Goal: Task Accomplishment & Management: Manage account settings

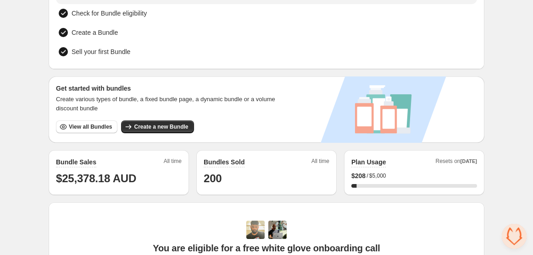
scroll to position [93, 0]
click at [82, 120] on button "View all Bundles" at bounding box center [86, 126] width 61 height 13
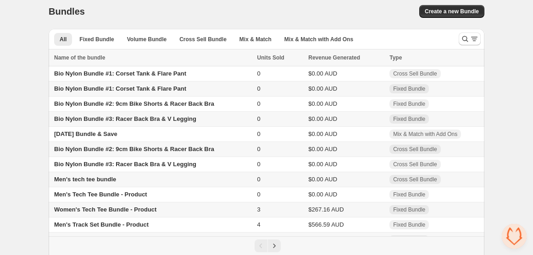
scroll to position [6, 0]
click at [97, 36] on span "Fixed Bundle" at bounding box center [96, 38] width 34 height 7
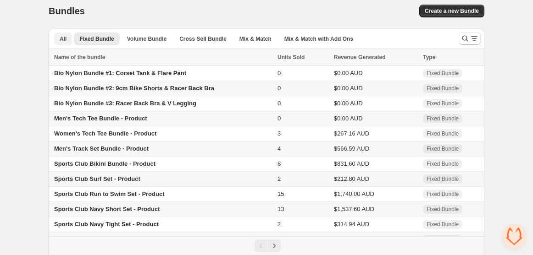
click at [63, 38] on span "All" at bounding box center [63, 38] width 7 height 7
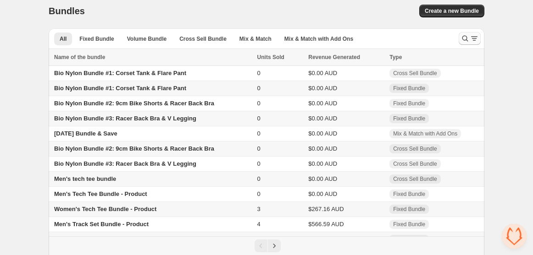
click at [467, 38] on icon "Search and filter results" at bounding box center [464, 38] width 9 height 9
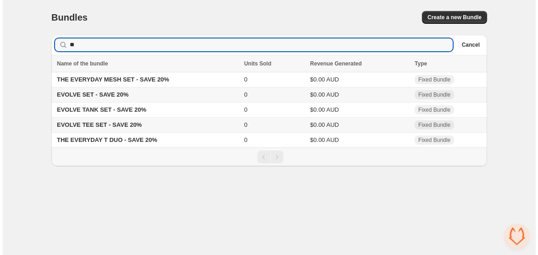
scroll to position [0, 0]
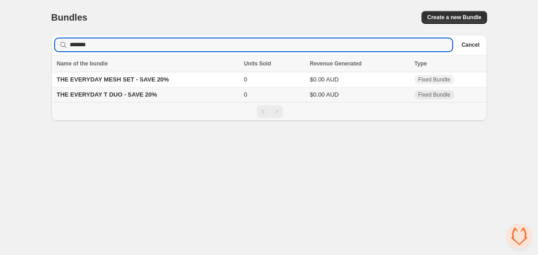
type input "*******"
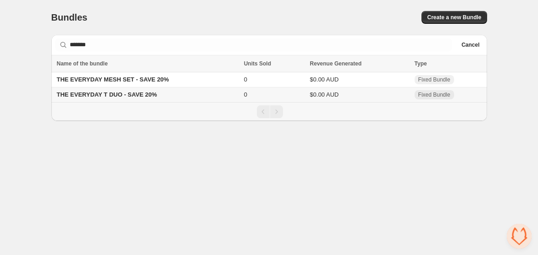
drag, startPoint x: 145, startPoint y: 95, endPoint x: 77, endPoint y: 138, distance: 81.1
click at [77, 138] on body "Home Bundles Analytics Plan and Billing Bundles. This page is ready Bundles Cre…" at bounding box center [269, 127] width 538 height 255
click at [96, 93] on span "THE EVERYDAY T DUO - SAVE 20%" at bounding box center [107, 94] width 100 height 7
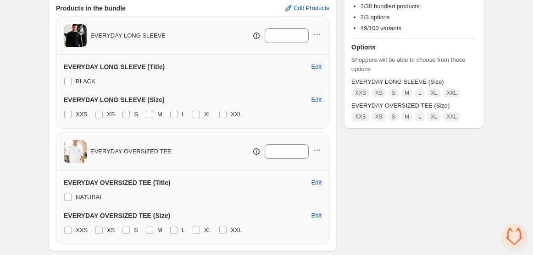
scroll to position [169, 0]
click at [317, 9] on span "Edit Products" at bounding box center [311, 8] width 35 height 7
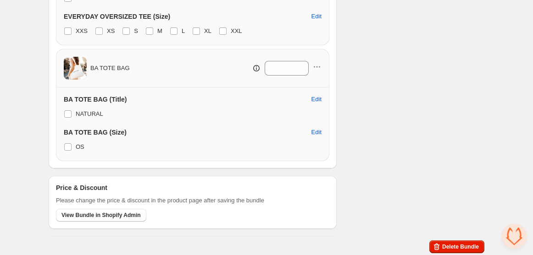
scroll to position [0, 0]
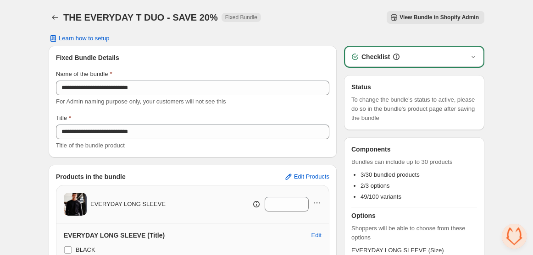
click at [430, 13] on button "View Bundle in Shopify Admin" at bounding box center [435, 17] width 98 height 13
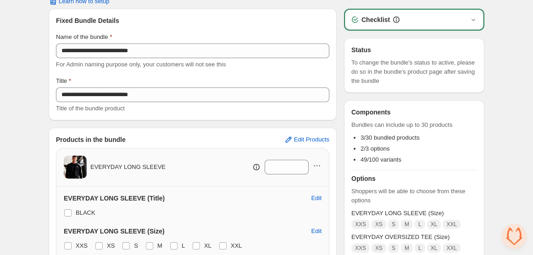
scroll to position [38, 0]
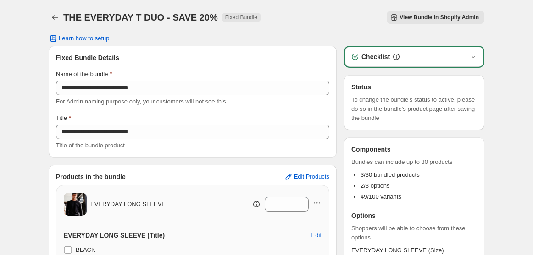
click at [376, 60] on h3 "Checklist" at bounding box center [375, 56] width 28 height 9
click at [473, 55] on icon "button" at bounding box center [472, 56] width 9 height 9
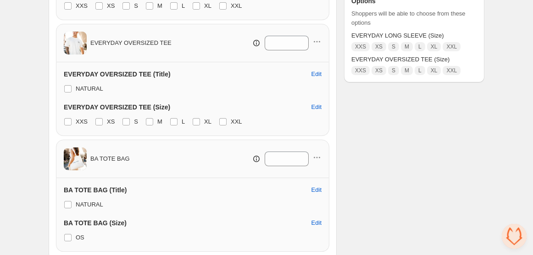
scroll to position [281, 0]
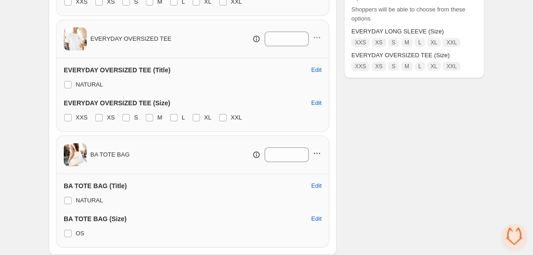
click at [316, 154] on icon "button" at bounding box center [316, 153] width 9 height 9
click at [323, 183] on span "Remove Product" at bounding box center [322, 185] width 47 height 9
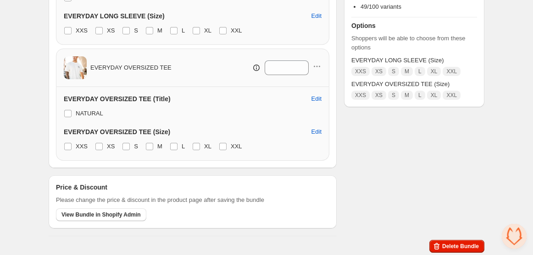
click at [342, 116] on div "**********" at bounding box center [266, 14] width 435 height 443
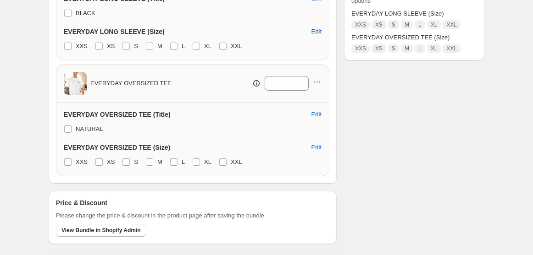
scroll to position [238, 0]
